Goal: Check status: Check status

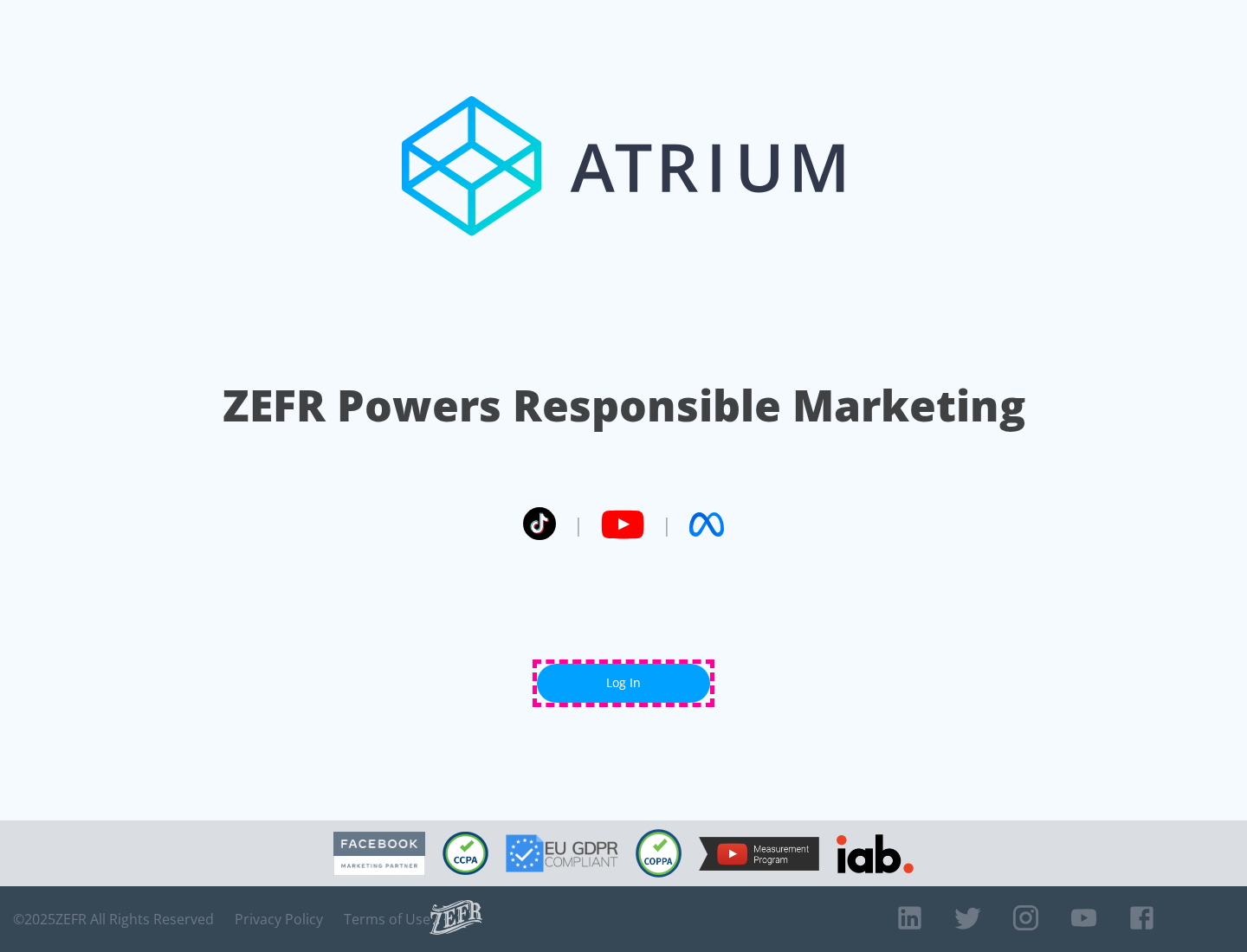
click at [623, 683] on link "Log In" at bounding box center [624, 683] width 174 height 39
